Goal: Task Accomplishment & Management: Use online tool/utility

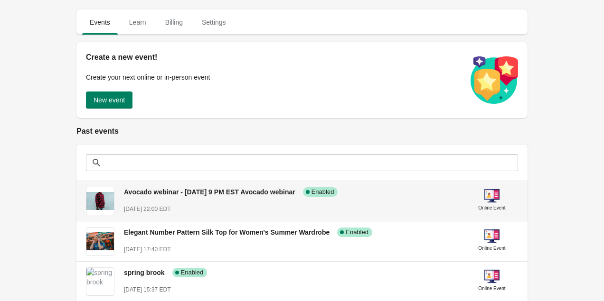
click at [233, 193] on span "Avocado webinar - [DATE] 9 PM EST Avocado webinar" at bounding box center [209, 192] width 171 height 8
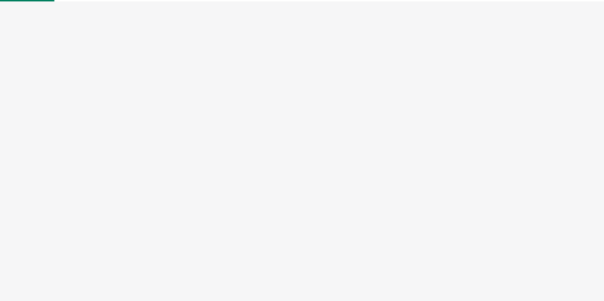
select select "US"
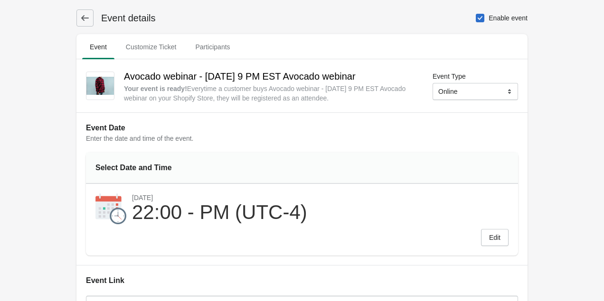
click at [89, 14] on icon at bounding box center [84, 17] width 9 height 9
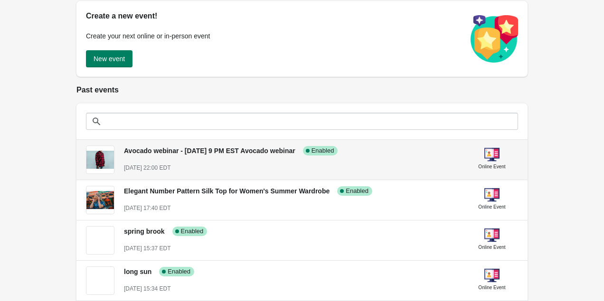
scroll to position [48, 0]
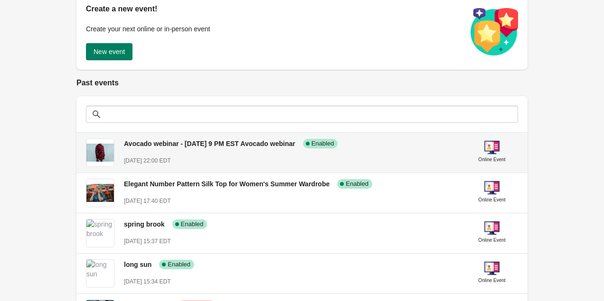
click at [332, 145] on span "Enabled" at bounding box center [322, 144] width 23 height 8
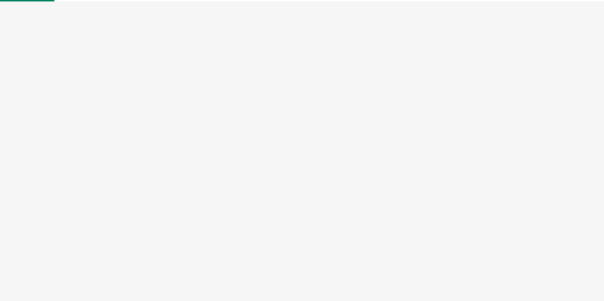
select select "US"
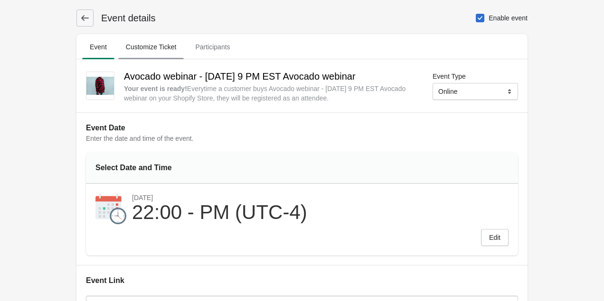
click at [162, 48] on span "Customize Ticket" at bounding box center [151, 46] width 66 height 17
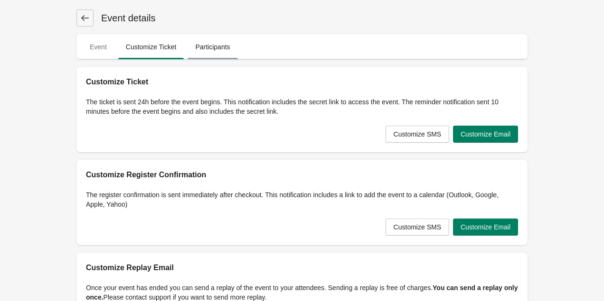
click at [234, 50] on span "Participants" at bounding box center [212, 46] width 50 height 17
select select "US"
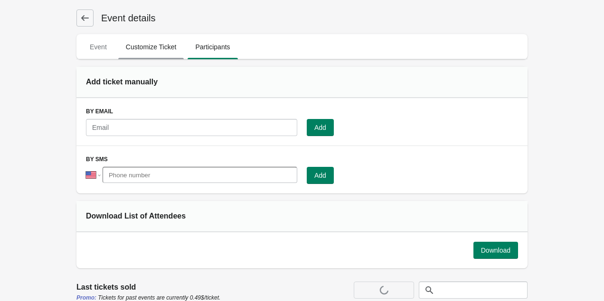
click at [148, 51] on span "Customize Ticket" at bounding box center [151, 46] width 66 height 17
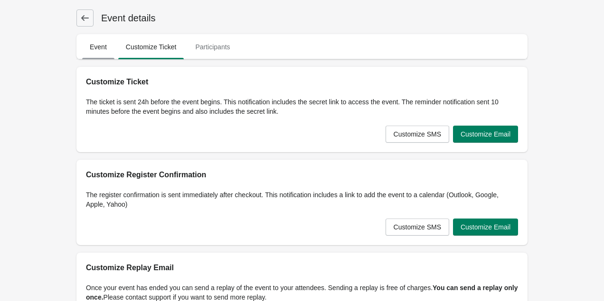
click at [94, 37] on button "Event" at bounding box center [98, 47] width 36 height 25
select select "US"
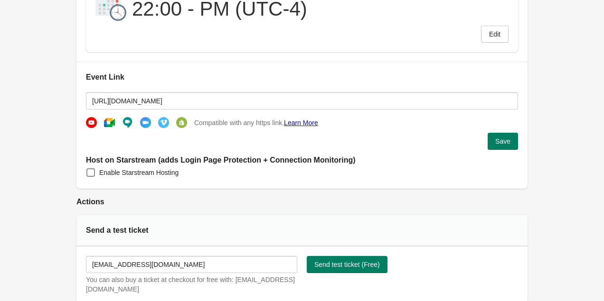
scroll to position [243, 0]
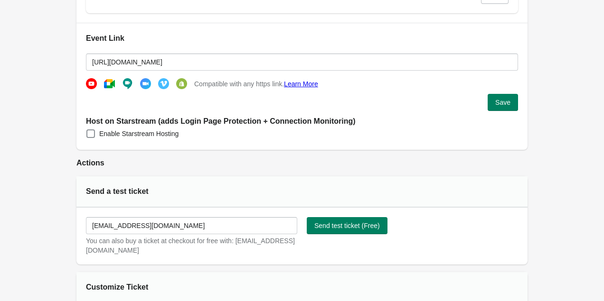
click at [178, 135] on span "Enable Starstream Hosting" at bounding box center [138, 133] width 79 height 9
click at [87, 130] on input "Enable Starstream Hosting" at bounding box center [86, 130] width 0 height 0
checkbox input "true"
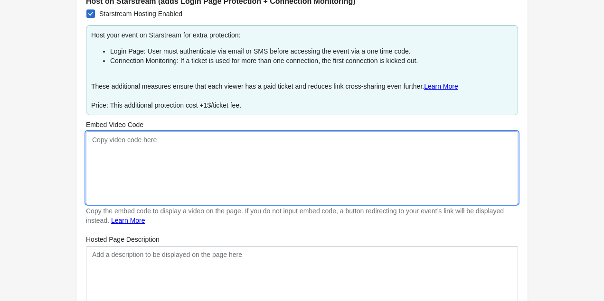
click at [269, 163] on textarea "Embed Video Code" at bounding box center [302, 167] width 432 height 73
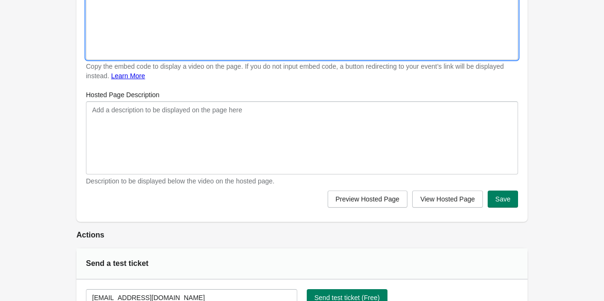
scroll to position [491, 0]
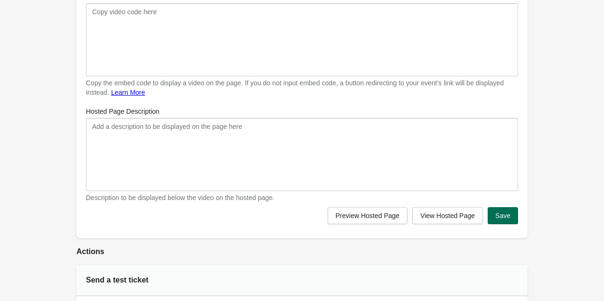
click at [510, 212] on span "Save" at bounding box center [502, 216] width 15 height 8
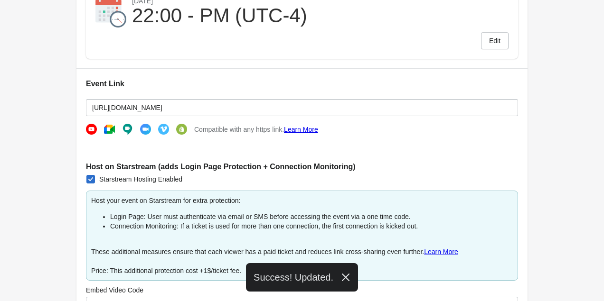
scroll to position [0, 0]
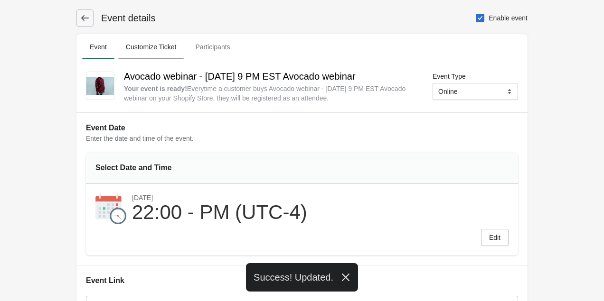
click at [160, 39] on span "Customize Ticket" at bounding box center [151, 46] width 66 height 17
